Goal: Information Seeking & Learning: Learn about a topic

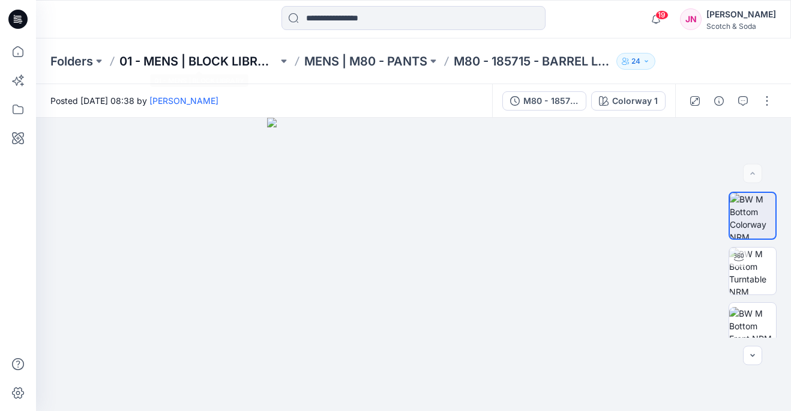
click at [175, 58] on p "01 - MENS | BLOCK LIBRARY" at bounding box center [198, 61] width 158 height 17
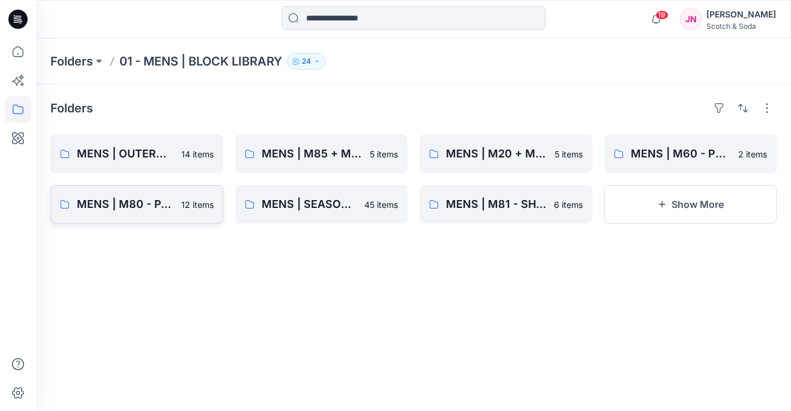
click at [157, 210] on p "MENS | M80 - PANTS" at bounding box center [125, 204] width 97 height 17
click at [510, 217] on link "MENS | M81 - SHORTS 6 items" at bounding box center [506, 204] width 173 height 38
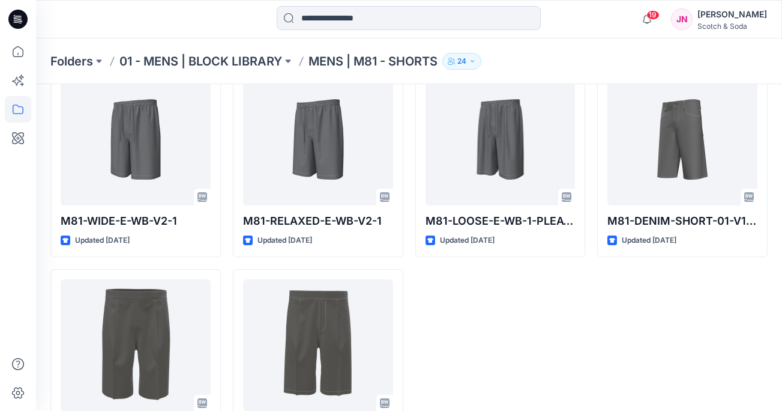
scroll to position [69, 0]
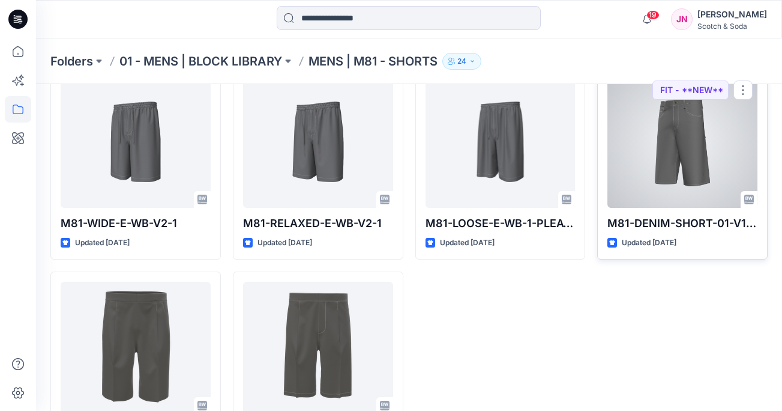
click at [684, 184] on div at bounding box center [683, 142] width 150 height 132
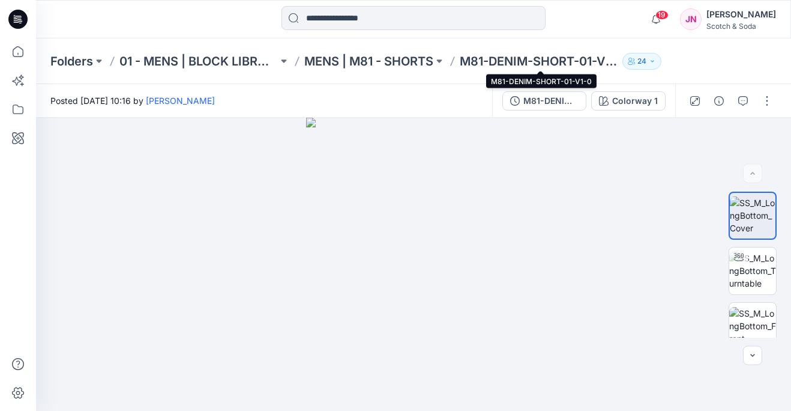
click at [599, 64] on p "M81-DENIM-SHORT-01-V1-0" at bounding box center [539, 61] width 158 height 17
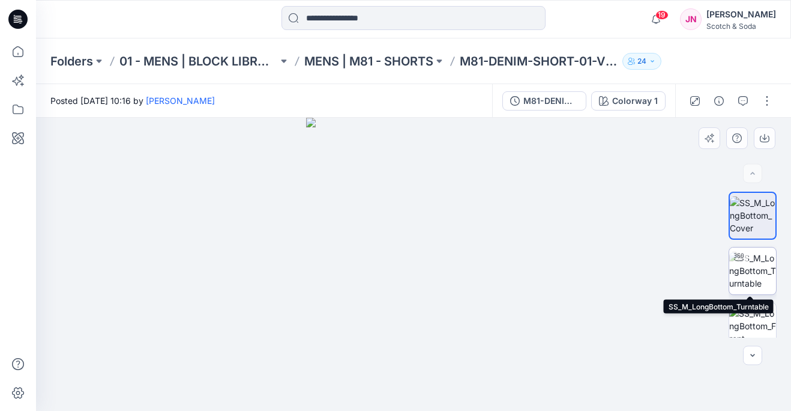
click at [756, 268] on img at bounding box center [752, 271] width 47 height 38
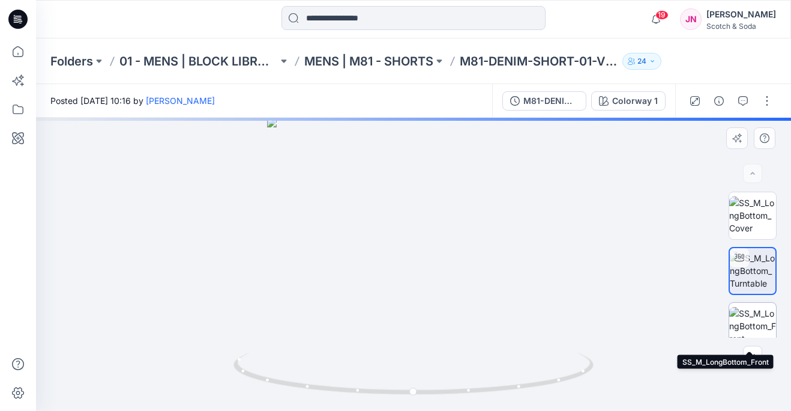
click at [755, 323] on img at bounding box center [752, 326] width 47 height 38
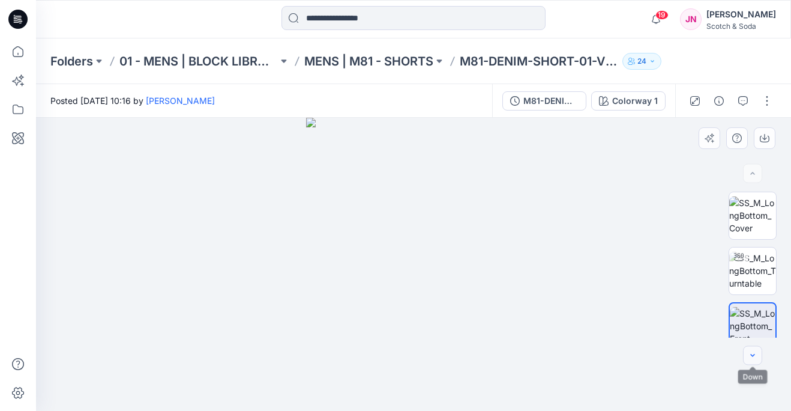
click at [749, 358] on icon "button" at bounding box center [753, 356] width 10 height 10
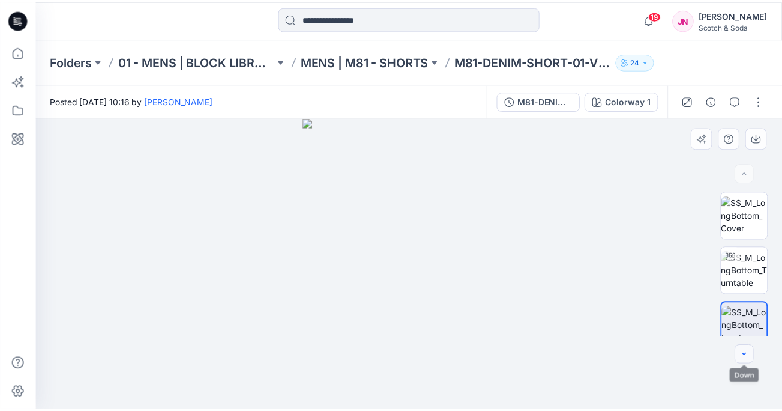
scroll to position [47, 0]
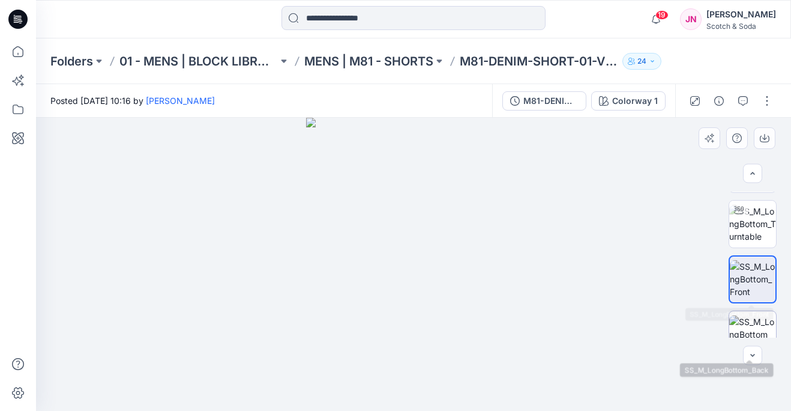
click at [746, 322] on img at bounding box center [752, 334] width 47 height 38
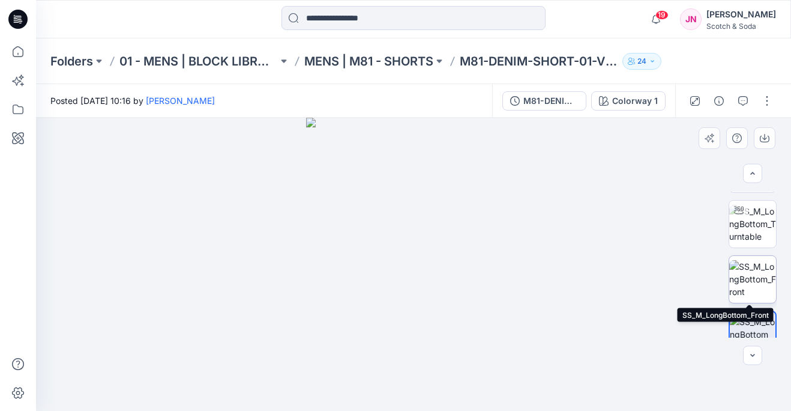
click at [753, 284] on img at bounding box center [752, 279] width 47 height 38
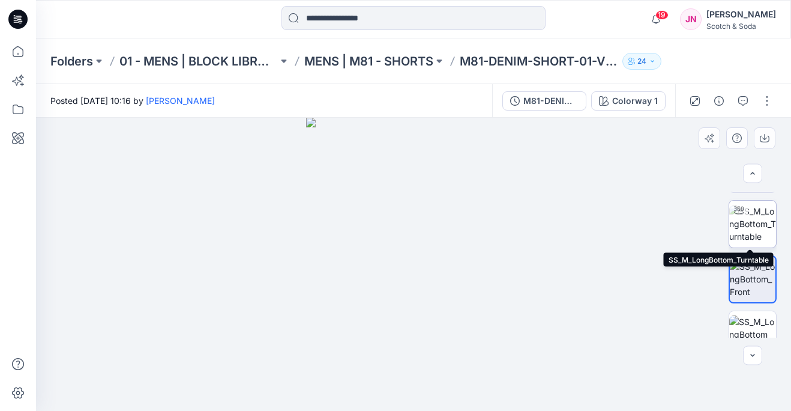
click at [752, 222] on img at bounding box center [752, 224] width 47 height 38
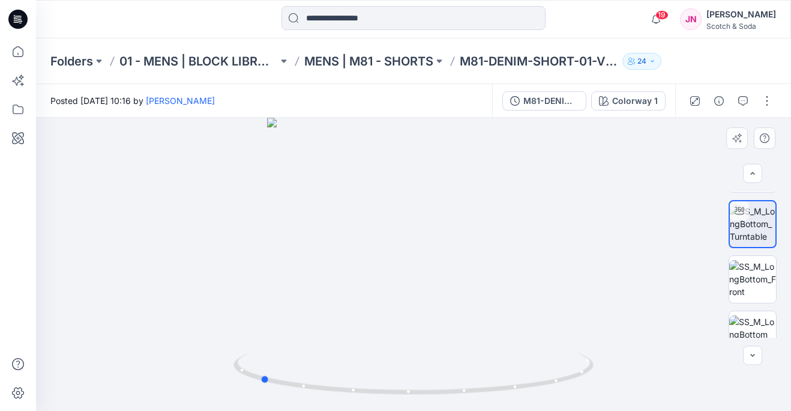
drag, startPoint x: 407, startPoint y: 273, endPoint x: 614, endPoint y: 288, distance: 207.1
click at [614, 288] on div at bounding box center [413, 264] width 755 height 293
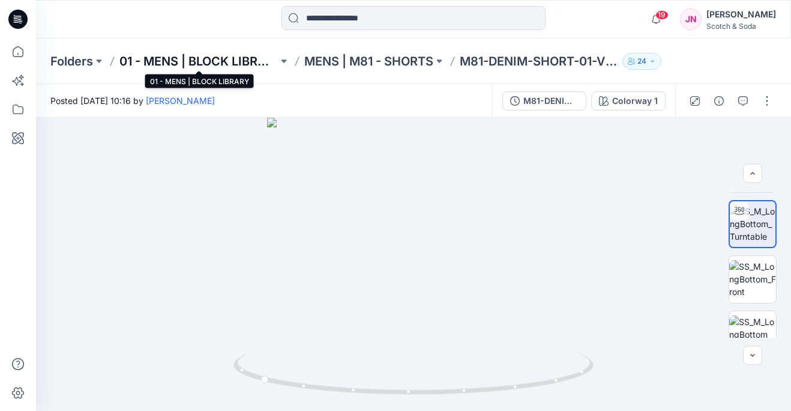
click at [175, 62] on p "01 - MENS | BLOCK LIBRARY" at bounding box center [198, 61] width 158 height 17
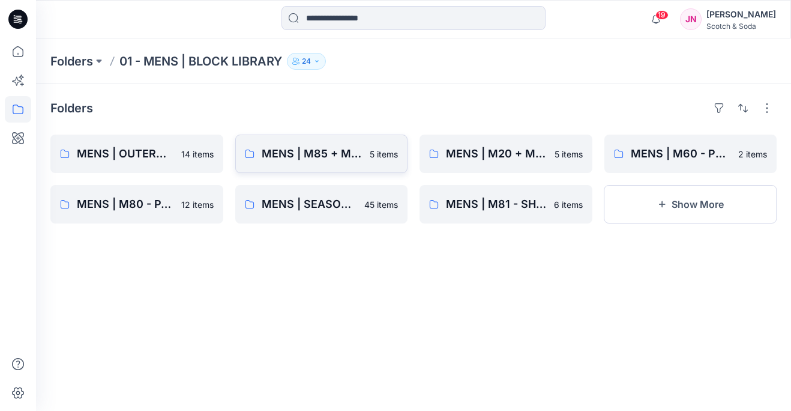
click at [346, 154] on p "MENS | M85 + M87 - DENIM" at bounding box center [312, 153] width 101 height 17
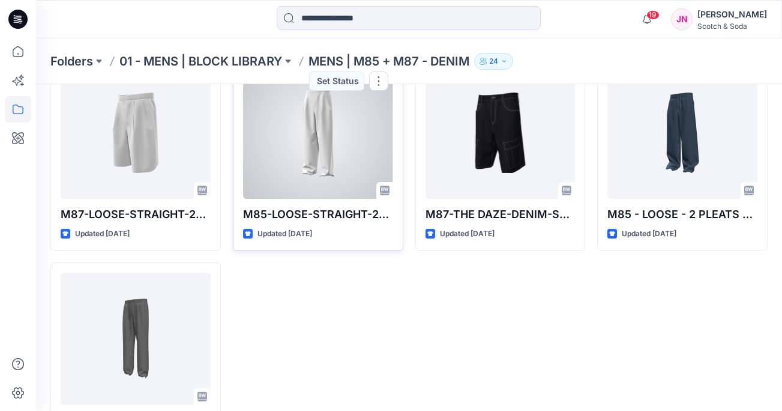
scroll to position [92, 0]
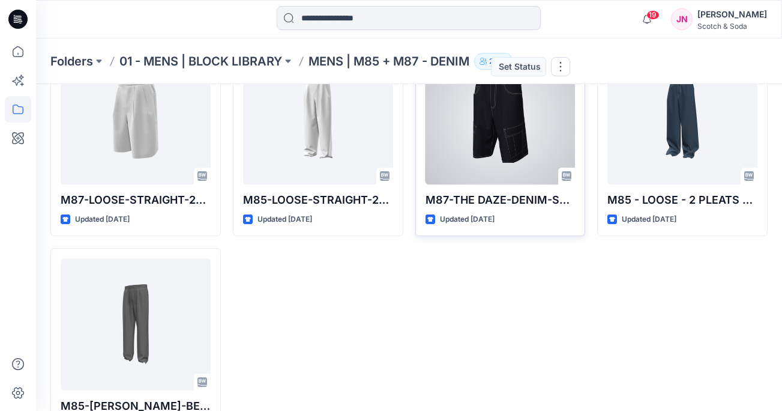
click at [501, 145] on div at bounding box center [501, 118] width 150 height 132
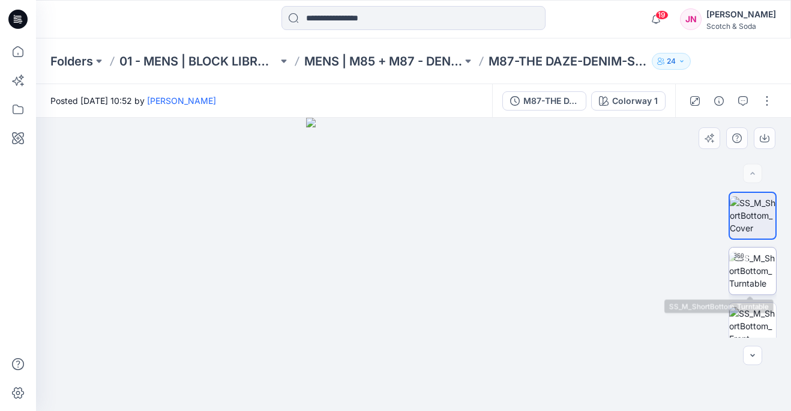
click at [750, 264] on img at bounding box center [752, 271] width 47 height 38
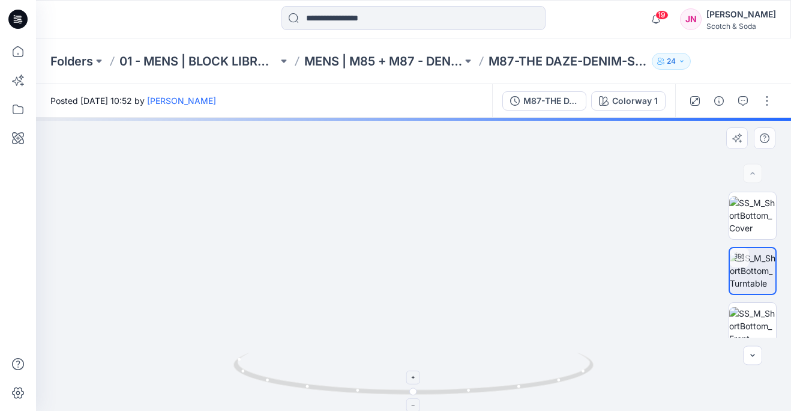
drag, startPoint x: 432, startPoint y: 328, endPoint x: 554, endPoint y: 352, distance: 124.8
click at [554, 352] on div at bounding box center [413, 264] width 755 height 293
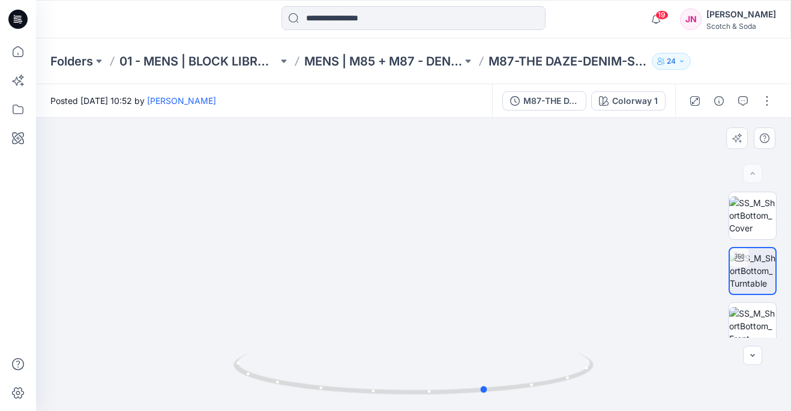
drag, startPoint x: 504, startPoint y: 388, endPoint x: 216, endPoint y: 268, distance: 312.2
click at [216, 268] on div at bounding box center [413, 264] width 755 height 293
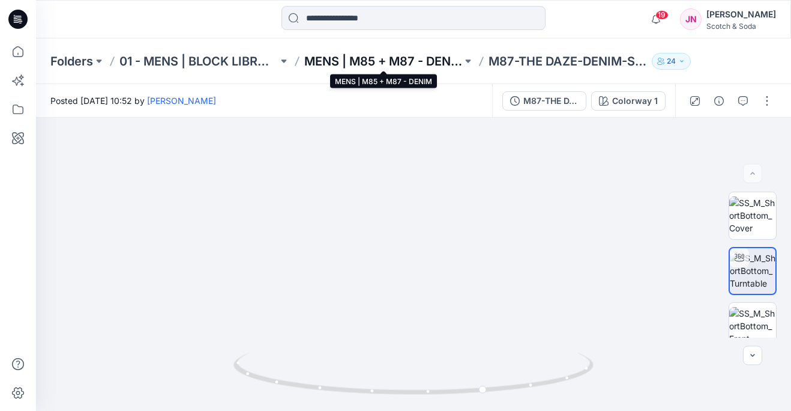
click at [406, 60] on p "MENS | M85 + M87 - DENIM" at bounding box center [383, 61] width 158 height 17
